Goal: Transaction & Acquisition: Purchase product/service

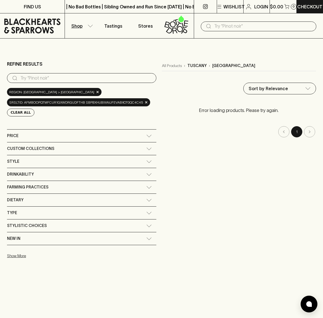
click at [28, 23] on icon at bounding box center [32, 25] width 56 height 15
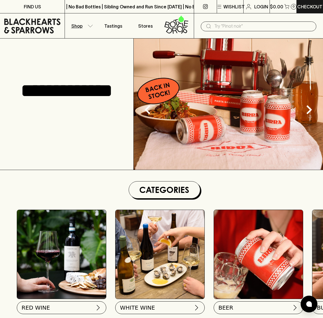
click at [93, 24] on button "Shop" at bounding box center [81, 25] width 32 height 25
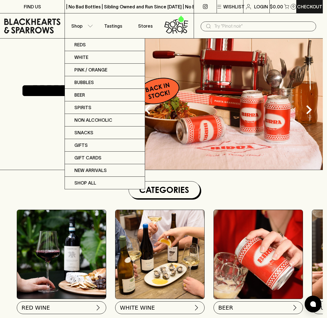
click at [34, 145] on div at bounding box center [163, 159] width 327 height 318
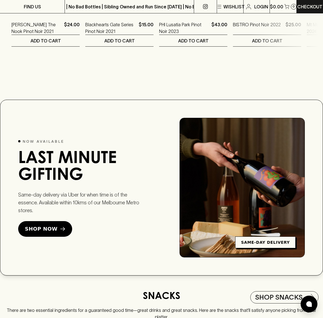
scroll to position [839, 0]
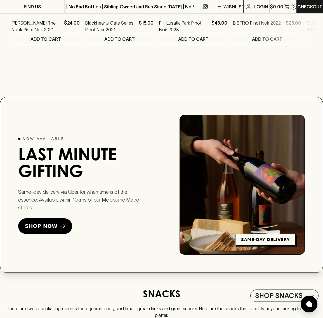
click at [127, 233] on div "Same-day delivery via Uber for when time is of the essence. Available within 10…" at bounding box center [80, 211] width 125 height 46
click at [122, 167] on h2 "Last Minute Gifting" at bounding box center [80, 165] width 125 height 34
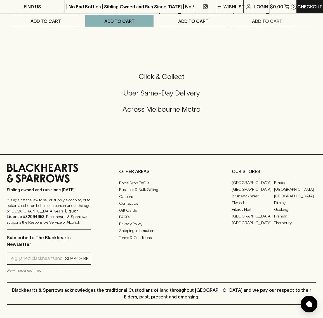
scroll to position [1286, 0]
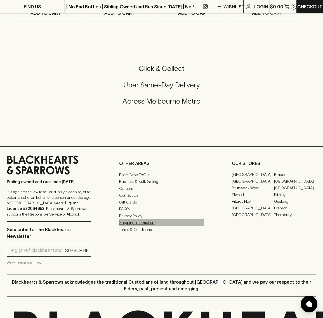
click at [128, 226] on link "Shipping Information" at bounding box center [161, 222] width 84 height 7
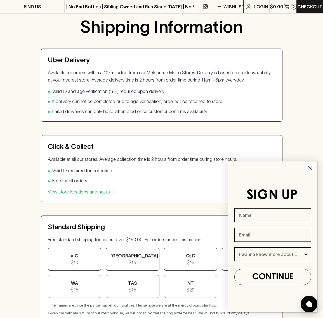
scroll to position [84, 0]
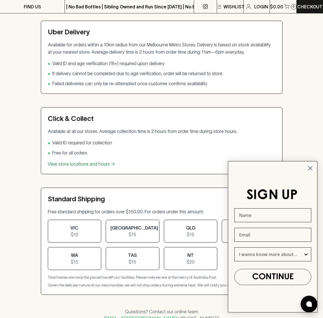
click at [105, 164] on link "View store locations and hours →" at bounding box center [81, 164] width 67 height 5
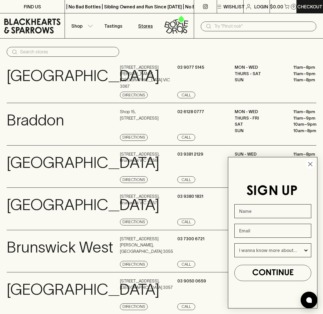
click at [309, 165] on circle "Close dialog" at bounding box center [309, 164] width 9 height 9
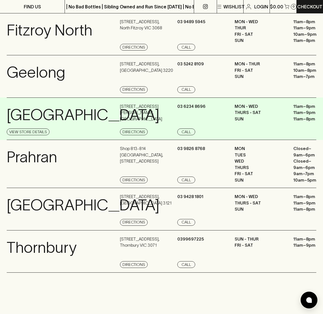
scroll to position [391, 0]
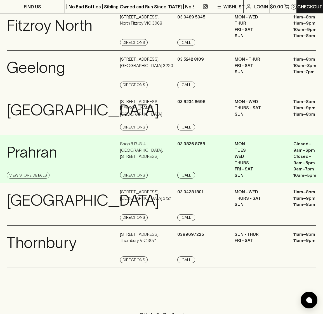
click at [67, 168] on div "Prahran View Store Details" at bounding box center [63, 160] width 112 height 38
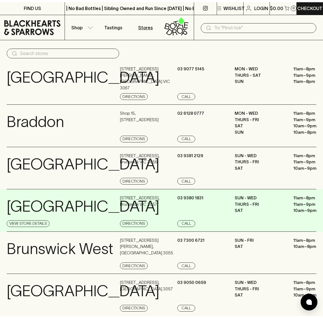
scroll to position [0, 0]
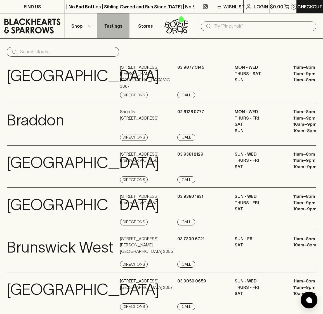
click at [110, 27] on p "Tastings" at bounding box center [113, 26] width 18 height 7
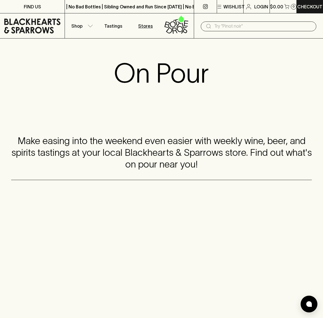
click at [153, 27] on link "Stores" at bounding box center [145, 25] width 32 height 25
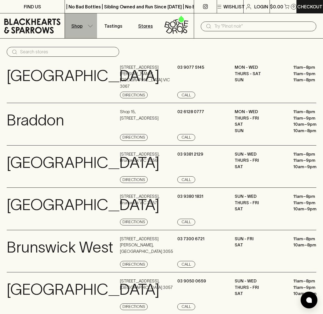
click at [84, 29] on button "Shop" at bounding box center [81, 25] width 32 height 25
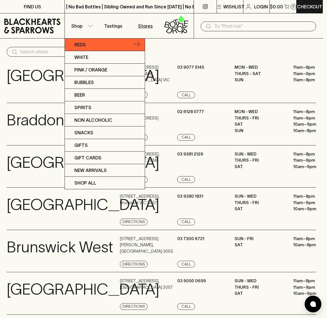
click at [138, 46] on icon at bounding box center [136, 44] width 7 height 7
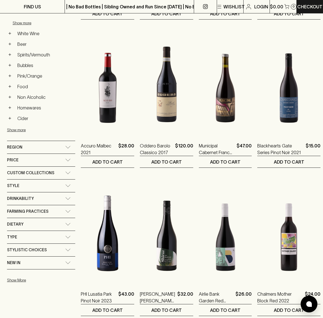
scroll to position [252, 0]
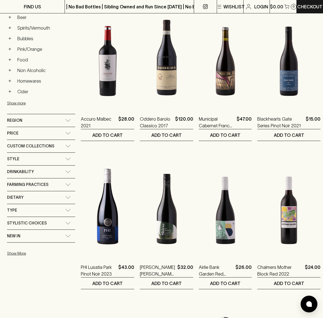
click at [43, 123] on div "Region" at bounding box center [36, 120] width 58 height 7
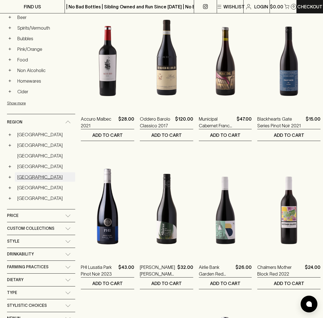
click at [22, 176] on link "[GEOGRAPHIC_DATA]" at bounding box center [45, 177] width 60 height 10
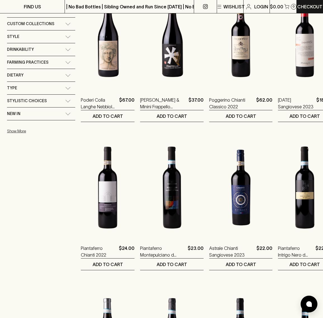
scroll to position [419, 0]
click at [45, 195] on div "Refine Results ​ Category: red wine × region: [GEOGRAPHIC_DATA] × Clear All Cat…" at bounding box center [41, 38] width 68 height 795
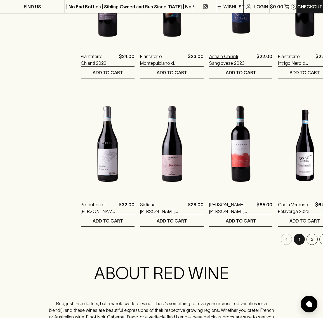
scroll to position [615, 0]
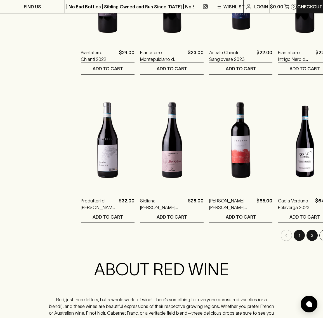
click at [306, 238] on button "2" at bounding box center [311, 235] width 11 height 11
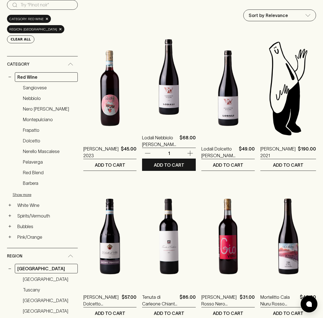
scroll to position [168, 0]
